Goal: Task Accomplishment & Management: Use online tool/utility

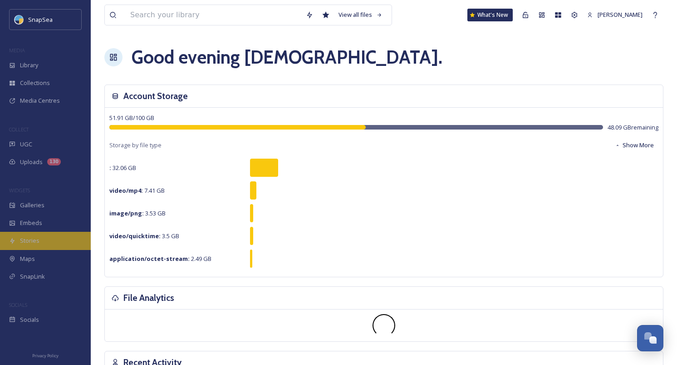
click at [49, 243] on div "Stories" at bounding box center [45, 241] width 91 height 18
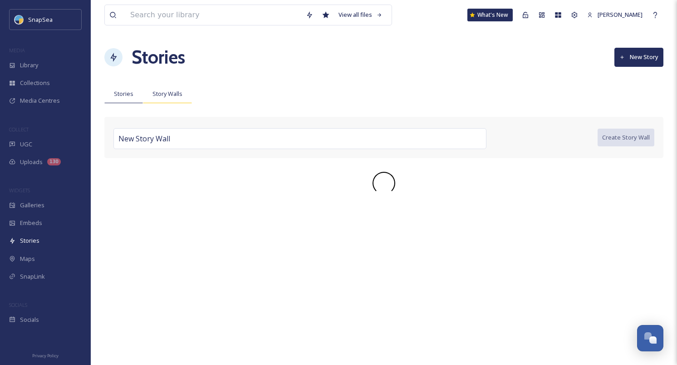
click at [179, 91] on span "Story Walls" at bounding box center [168, 93] width 30 height 9
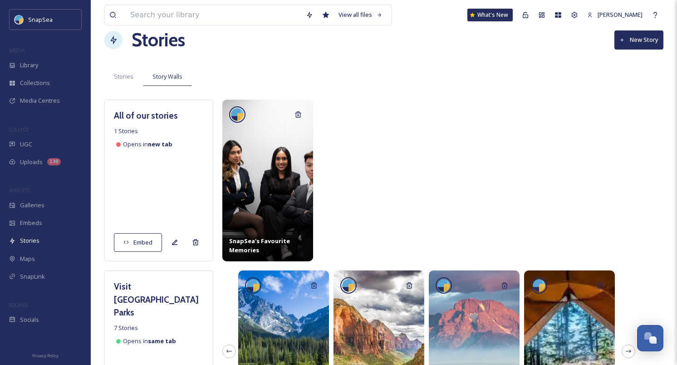
scroll to position [18, 0]
click at [147, 240] on span "Embed" at bounding box center [142, 241] width 19 height 9
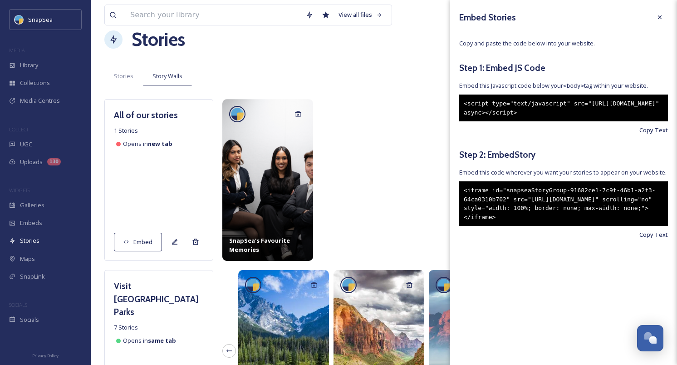
drag, startPoint x: 465, startPoint y: 200, endPoint x: 556, endPoint y: 231, distance: 95.9
click at [556, 226] on div "<iframe id="snapseaStoryGroup-91682ce1-7c9f-46b1-a2f3-64ca0310b702" src="[URL][…" at bounding box center [563, 203] width 209 height 44
copy div "<iframe id="snapseaStoryGroup-91682ce1-7c9f-46b1-a2f3-64ca0310b702" src="[URL][…"
click at [654, 239] on span "Copy Text" at bounding box center [654, 234] width 29 height 9
